Goal: Navigation & Orientation: Find specific page/section

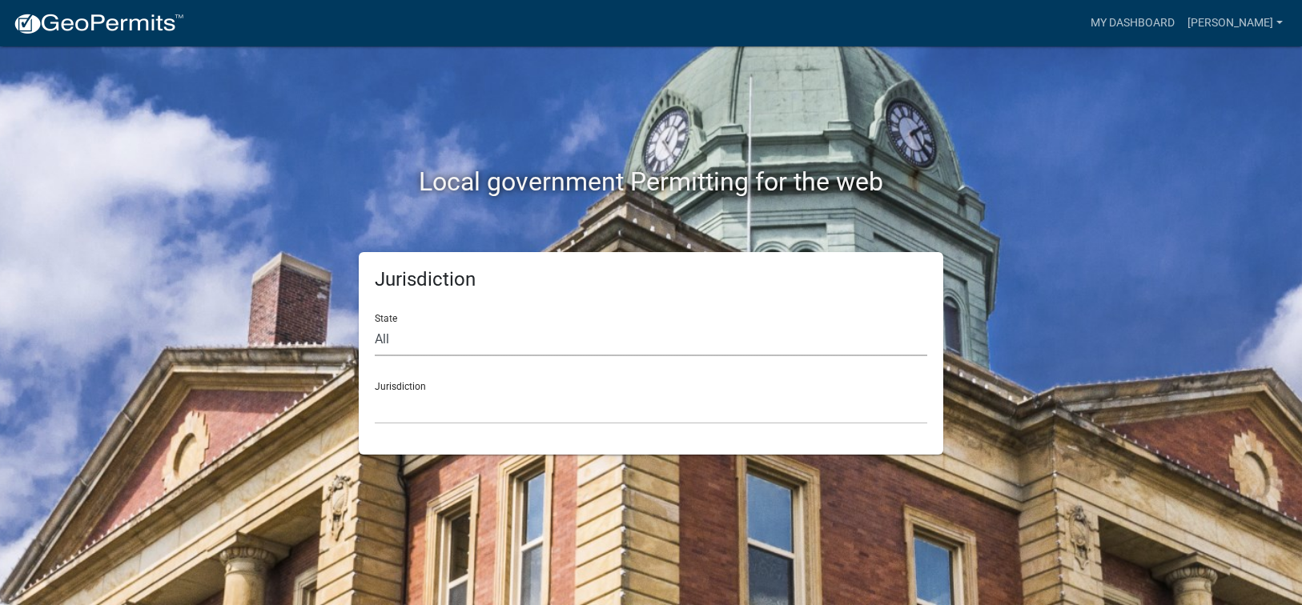
click at [409, 338] on select "All [US_STATE] [US_STATE] [US_STATE] [US_STATE] [US_STATE] [US_STATE] [US_STATE…" at bounding box center [651, 339] width 552 height 33
select select "[US_STATE]"
click at [375, 323] on select "All [US_STATE] [US_STATE] [US_STATE] [US_STATE] [US_STATE] [US_STATE] [US_STATE…" at bounding box center [651, 339] width 552 height 33
drag, startPoint x: 403, startPoint y: 391, endPoint x: 411, endPoint y: 397, distance: 9.1
click at [403, 391] on select "[GEOGRAPHIC_DATA], [US_STATE][PERSON_NAME][GEOGRAPHIC_DATA], [US_STATE][PERSON_…" at bounding box center [651, 407] width 552 height 33
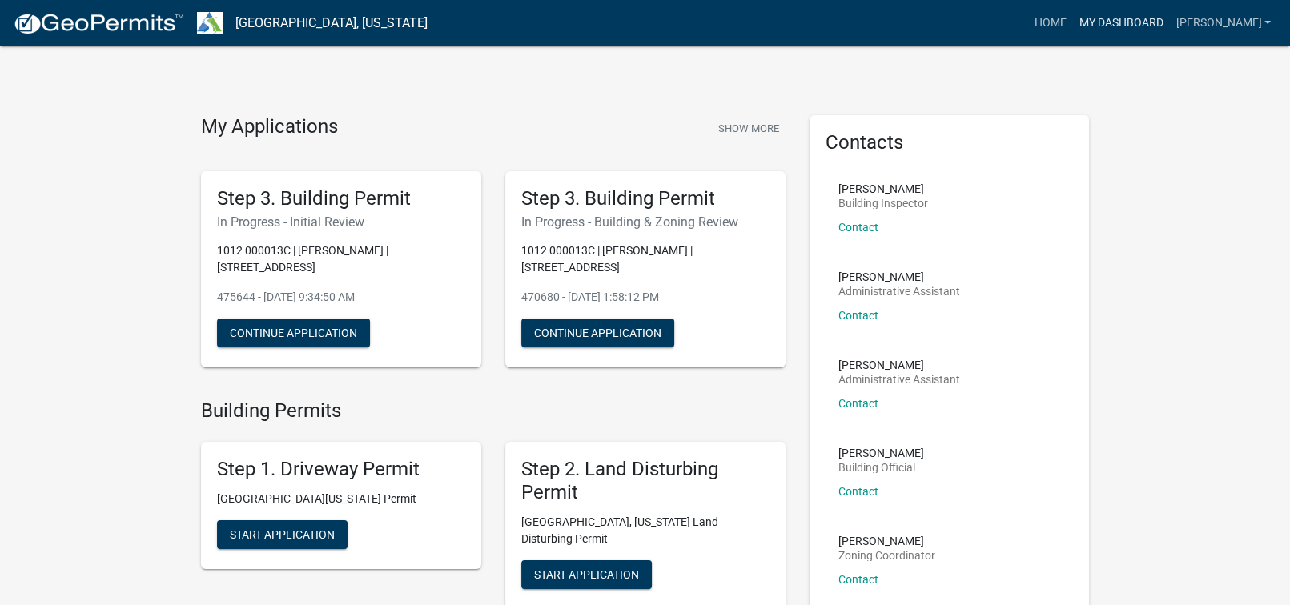
click at [1169, 20] on link "My Dashboard" at bounding box center [1120, 23] width 97 height 30
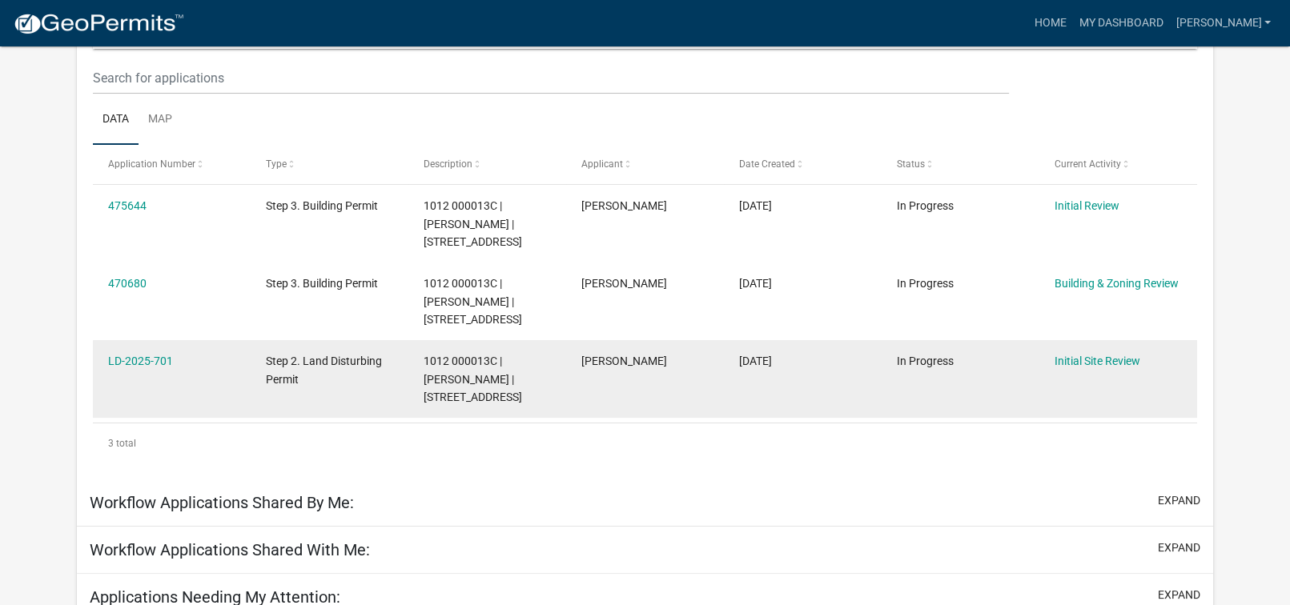
scroll to position [212, 0]
